Goal: Register for event/course

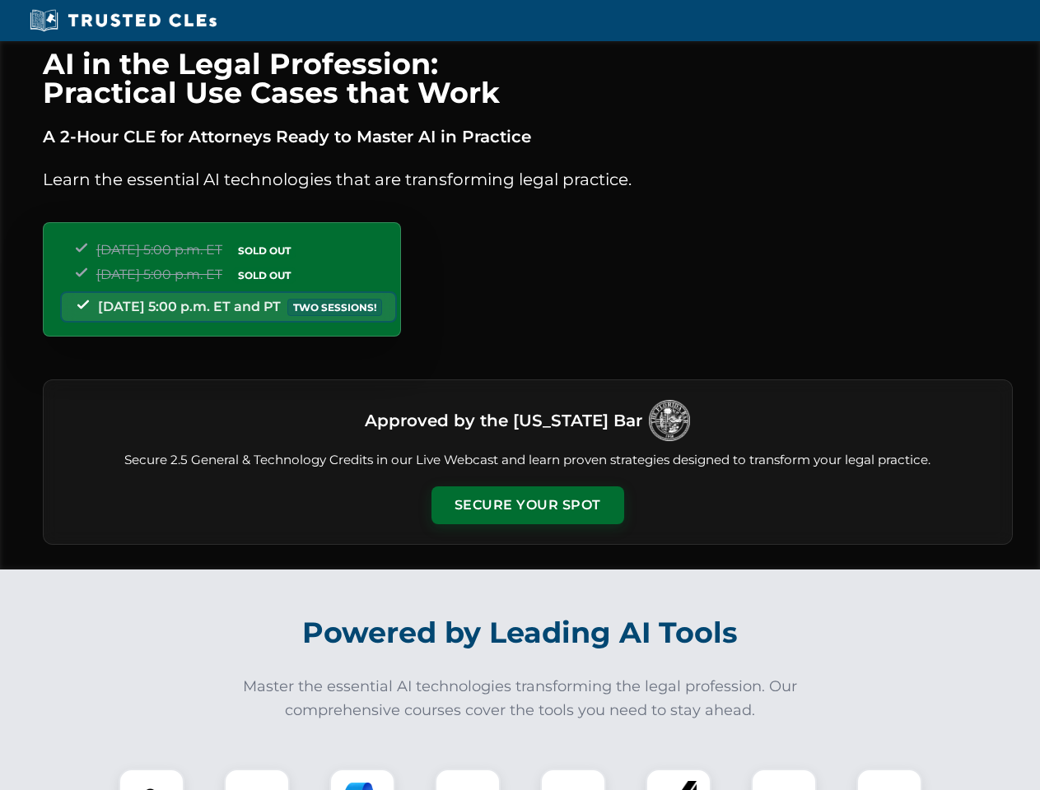
click at [527, 505] on button "Secure Your Spot" at bounding box center [527, 506] width 193 height 38
click at [151, 780] on img at bounding box center [152, 802] width 48 height 48
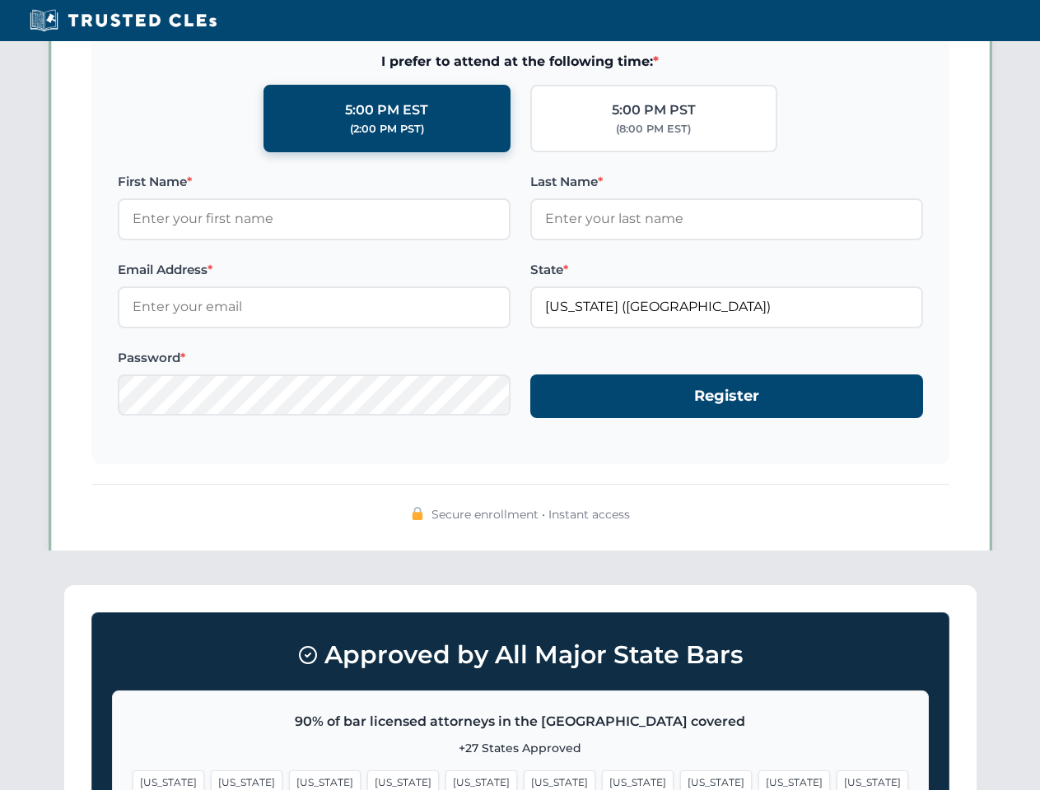
click at [602, 780] on span "[US_STATE]" at bounding box center [638, 783] width 72 height 24
click at [758, 780] on span "[US_STATE]" at bounding box center [794, 783] width 72 height 24
